Goal: Task Accomplishment & Management: Manage account settings

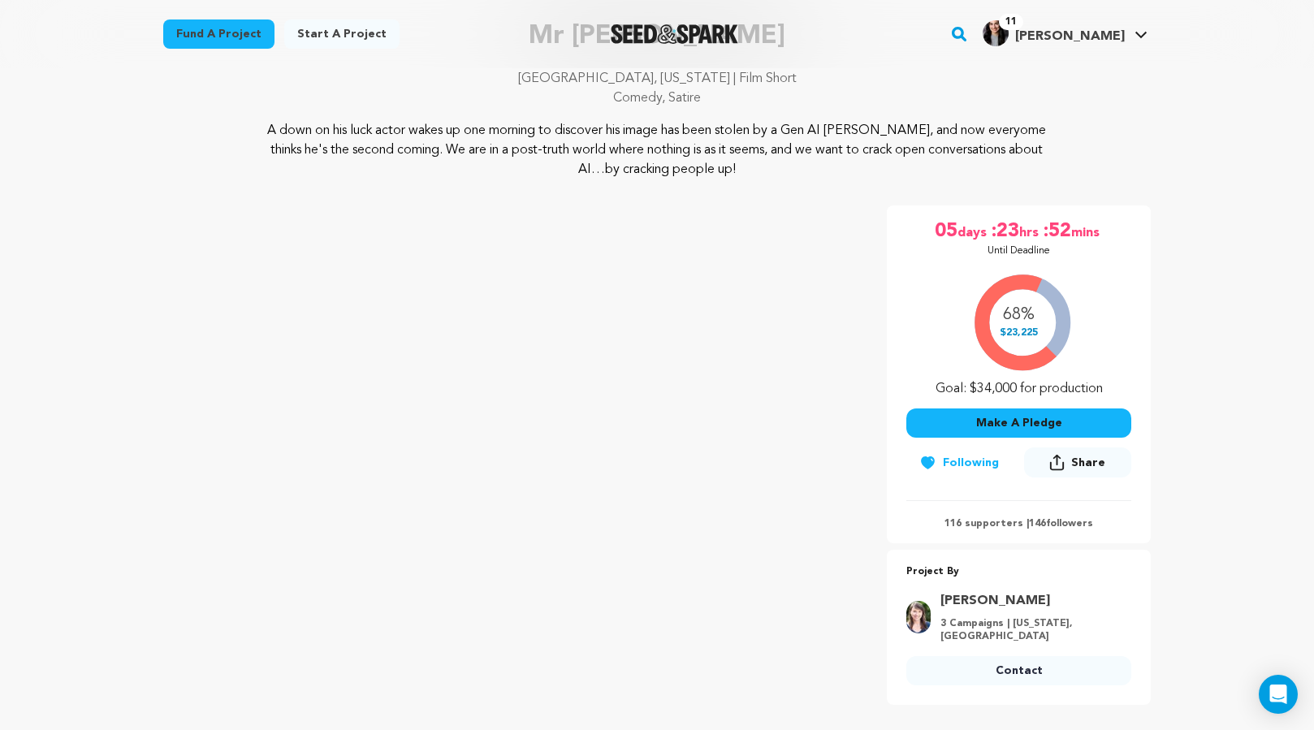
scroll to position [36, 0]
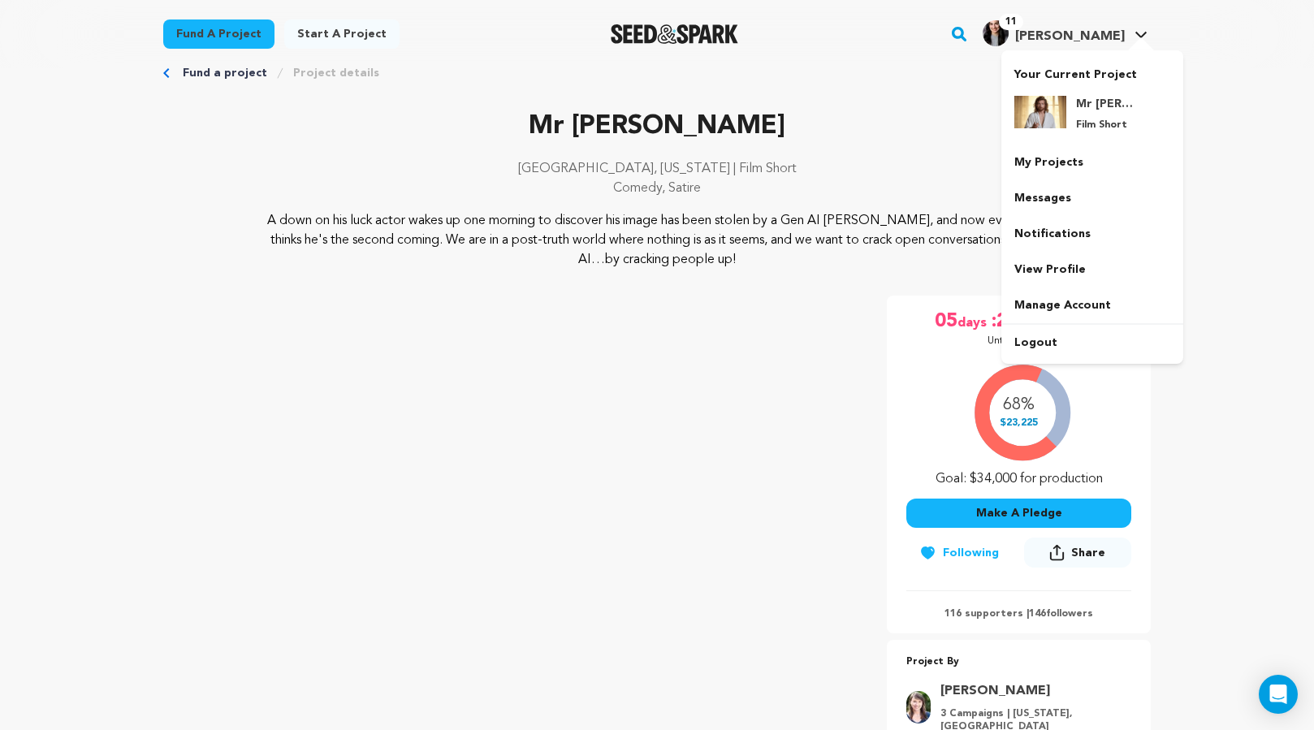
click at [1116, 37] on span "[PERSON_NAME]" at bounding box center [1070, 36] width 110 height 13
click at [1067, 113] on div "Mr Jesus Film Short" at bounding box center [1106, 114] width 78 height 36
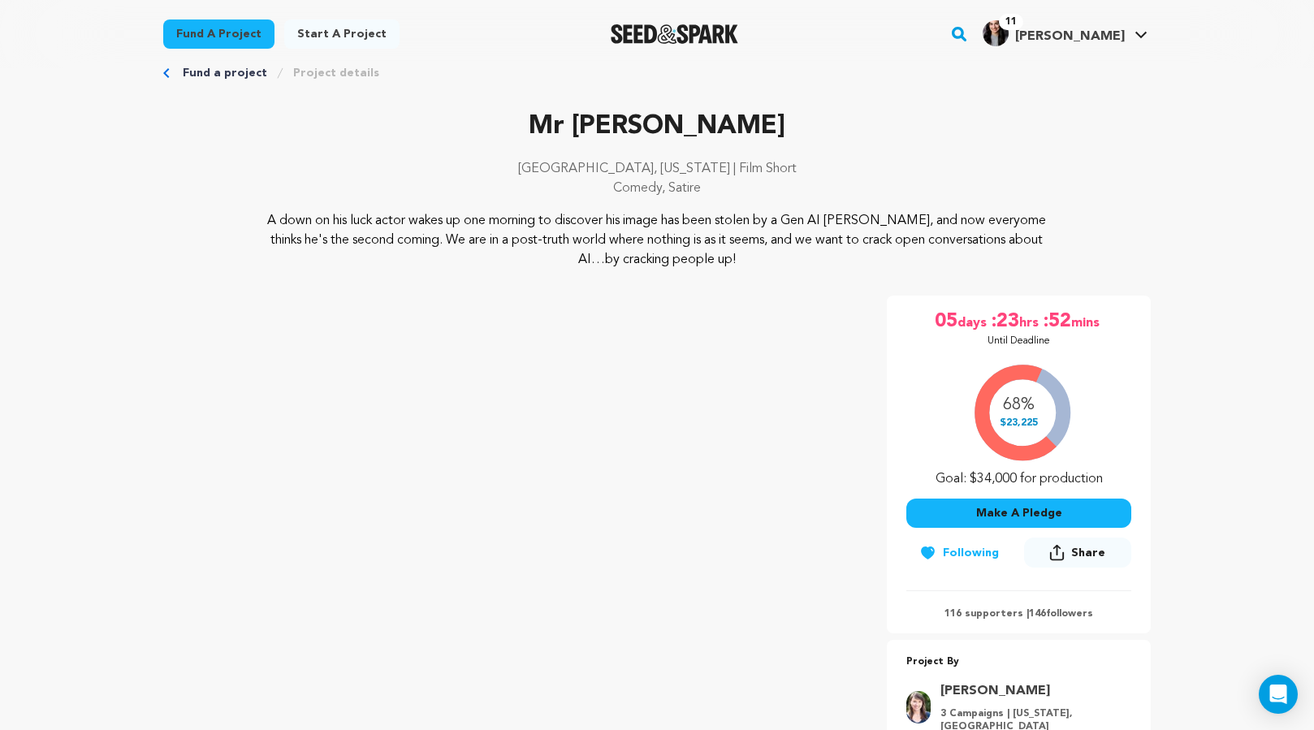
scroll to position [140, 0]
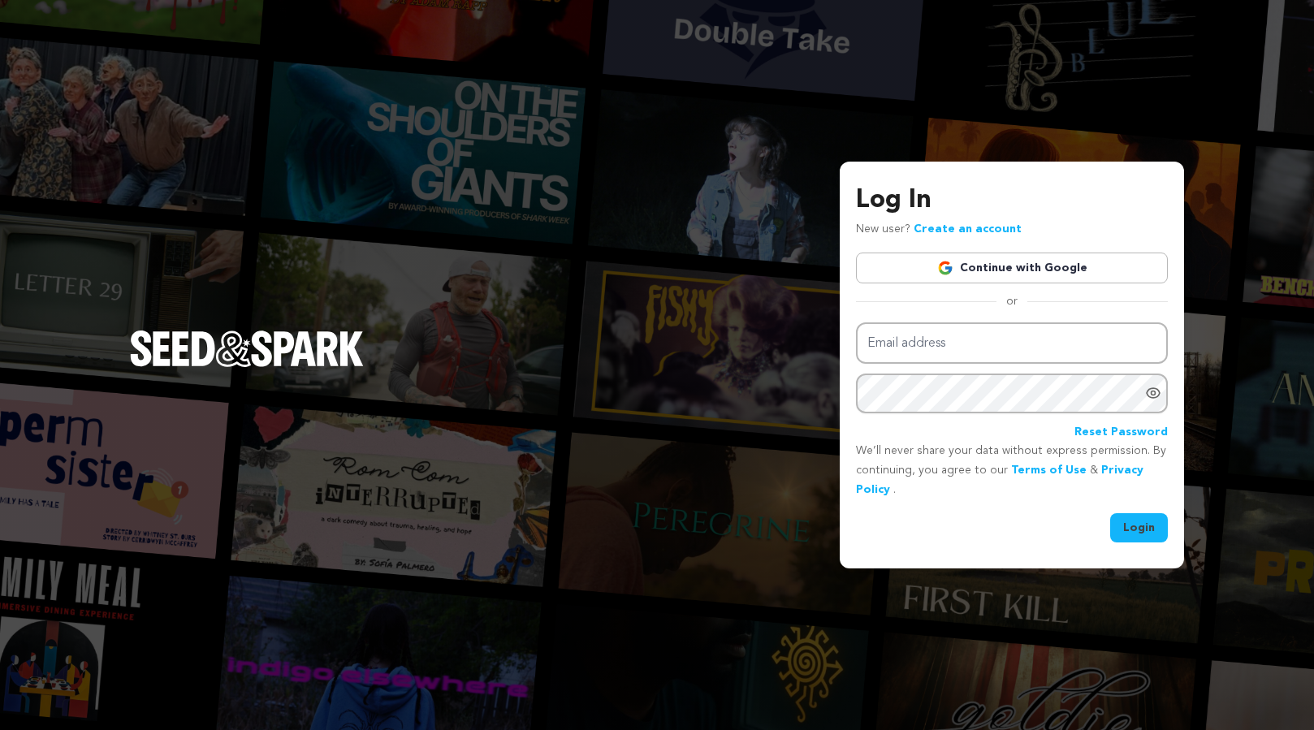
click at [938, 263] on link "Continue with Google" at bounding box center [1012, 268] width 312 height 31
